Goal: Information Seeking & Learning: Learn about a topic

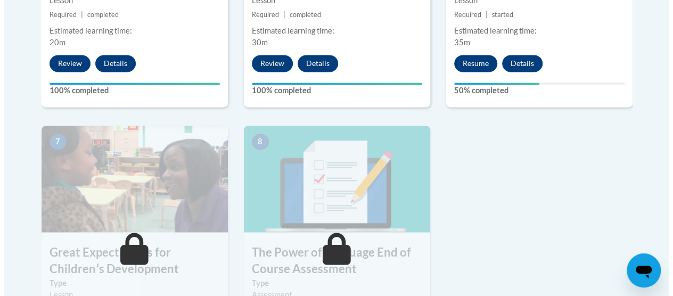
scroll to position [768, 0]
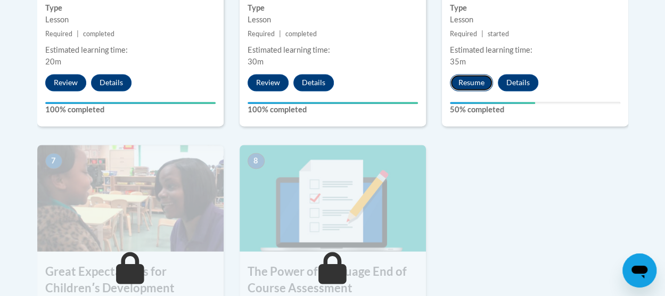
click at [480, 83] on button "Resume" at bounding box center [471, 82] width 43 height 17
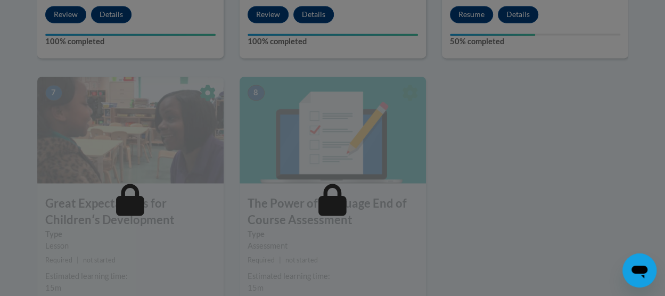
scroll to position [836, 0]
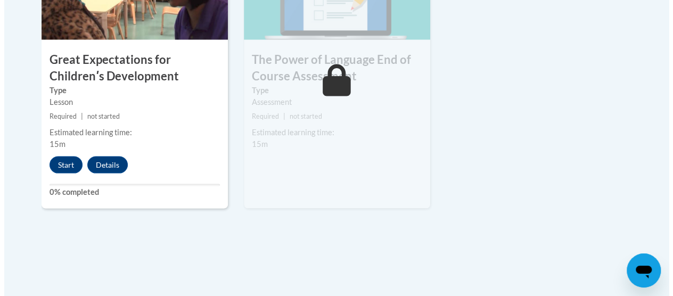
scroll to position [981, 0]
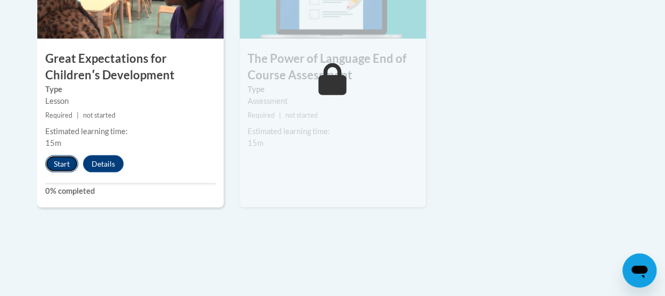
click at [59, 165] on button "Start" at bounding box center [61, 163] width 33 height 17
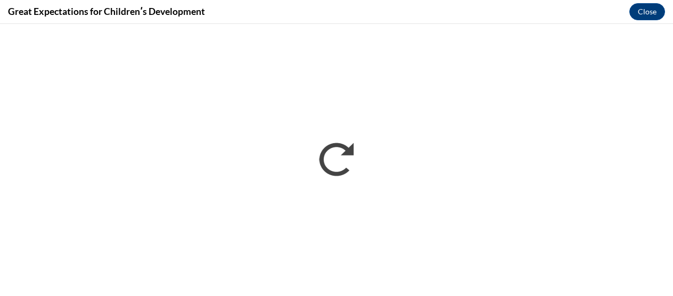
scroll to position [0, 0]
